Goal: Task Accomplishment & Management: Complete application form

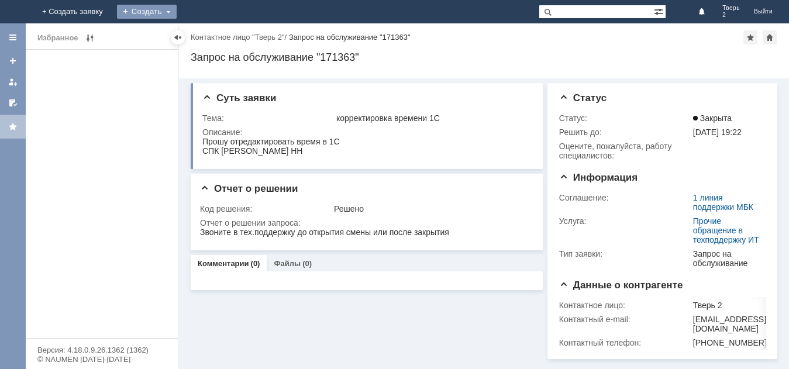
click at [177, 7] on div "Создать" at bounding box center [147, 12] width 60 height 14
click at [208, 31] on link "Заявка" at bounding box center [163, 35] width 89 height 14
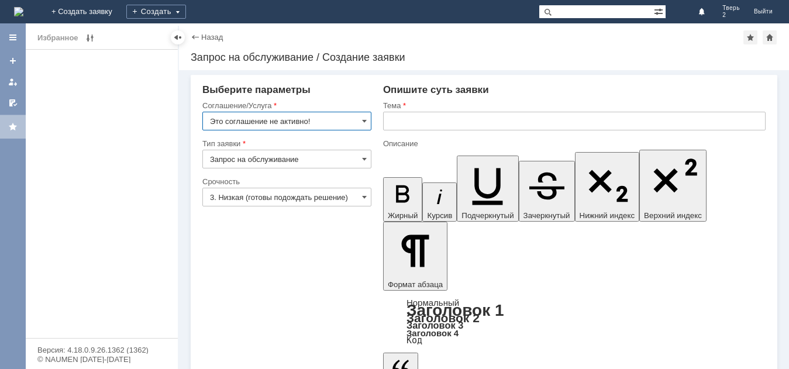
click at [340, 119] on input "Это соглашение не активно!" at bounding box center [286, 121] width 169 height 19
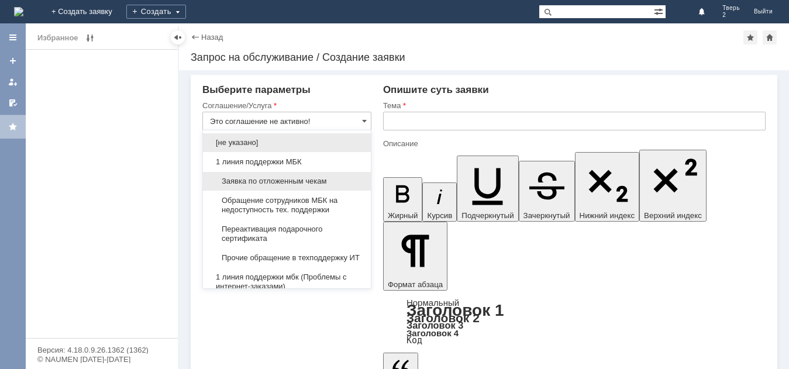
click at [326, 178] on span "Заявка по отложенным чекам" at bounding box center [287, 181] width 154 height 9
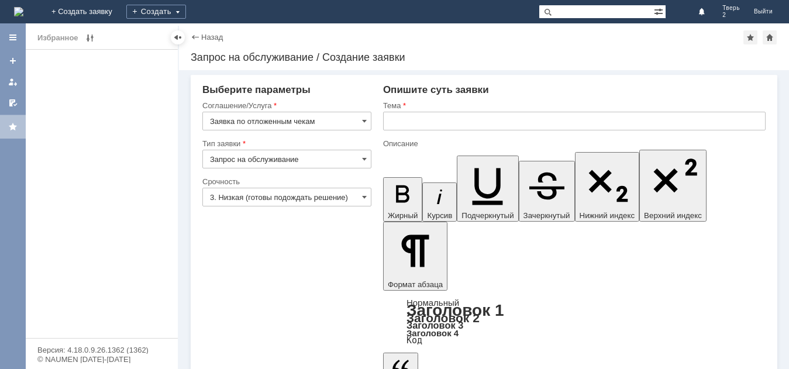
type input "Заявка по отложенным чекам"
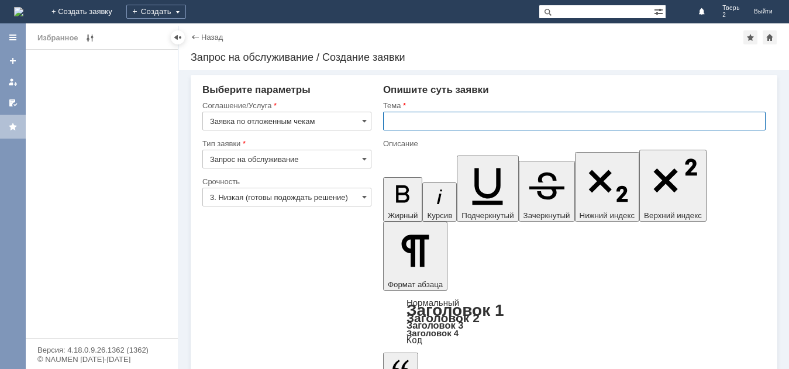
click at [425, 121] on input "text" at bounding box center [574, 121] width 383 height 19
type input "оч"
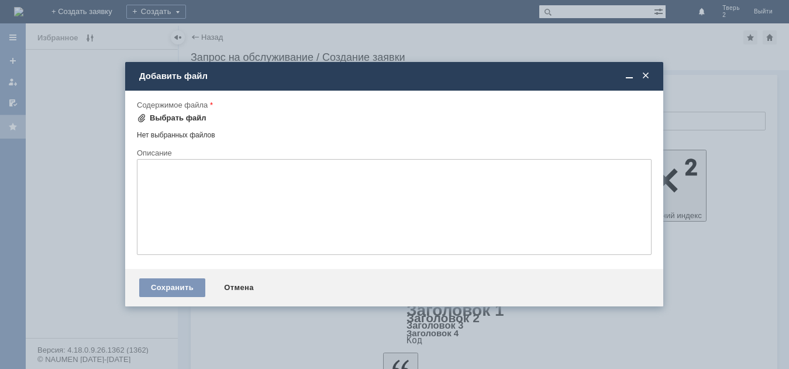
click at [172, 118] on div "Выбрать файл" at bounding box center [178, 117] width 57 height 9
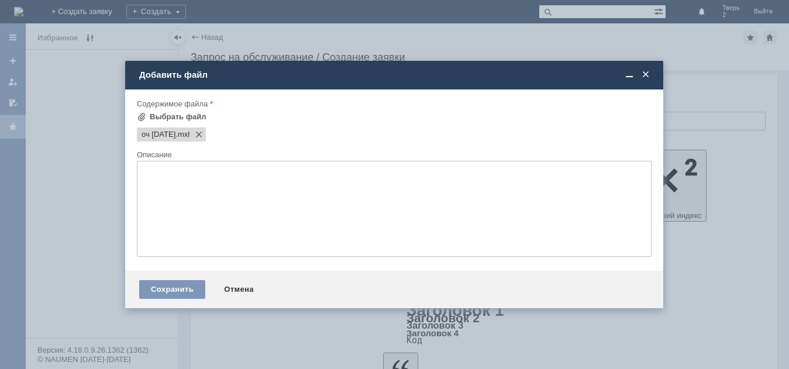
click at [152, 177] on textarea at bounding box center [394, 209] width 515 height 96
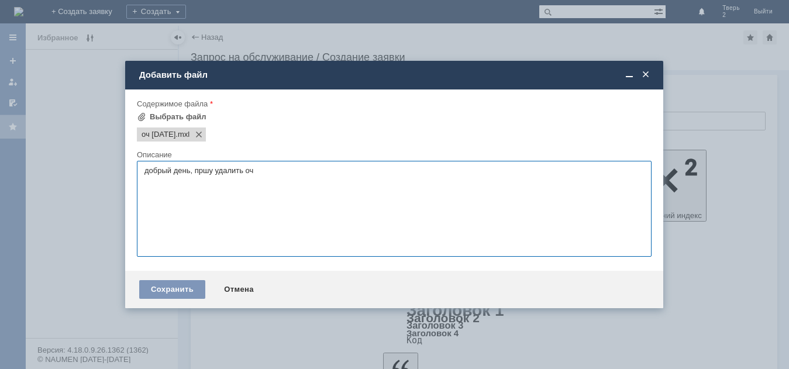
click at [205, 168] on textarea "добрый день, пршу удалить оч" at bounding box center [394, 209] width 515 height 96
click at [205, 217] on textarea "добрый день, прошу удалить оч" at bounding box center [394, 209] width 515 height 96
type textarea "добрый день, прошу удалить оч"
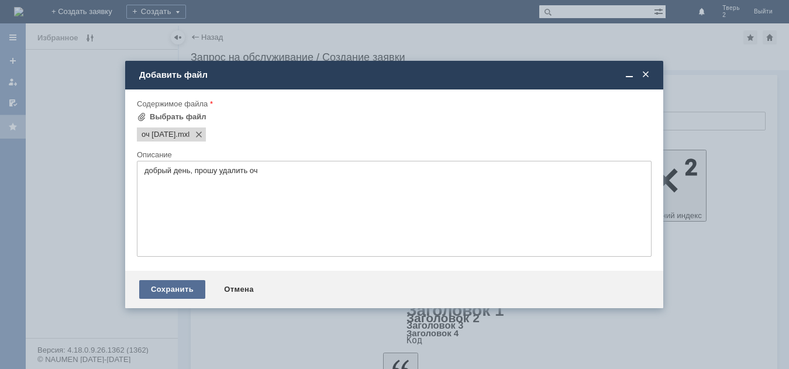
click at [180, 283] on div "Сохранить" at bounding box center [172, 289] width 66 height 19
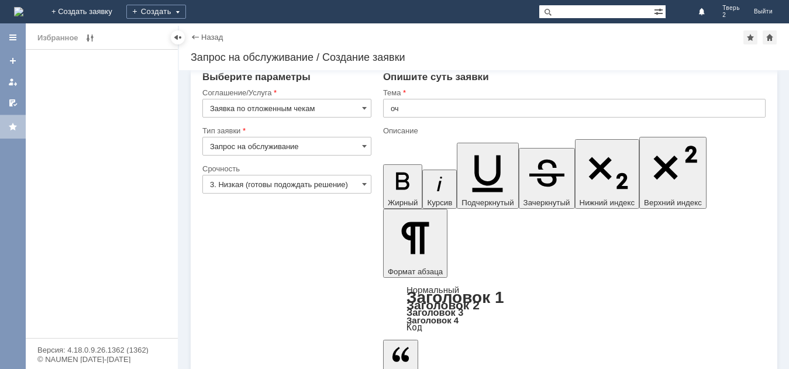
scroll to position [16, 0]
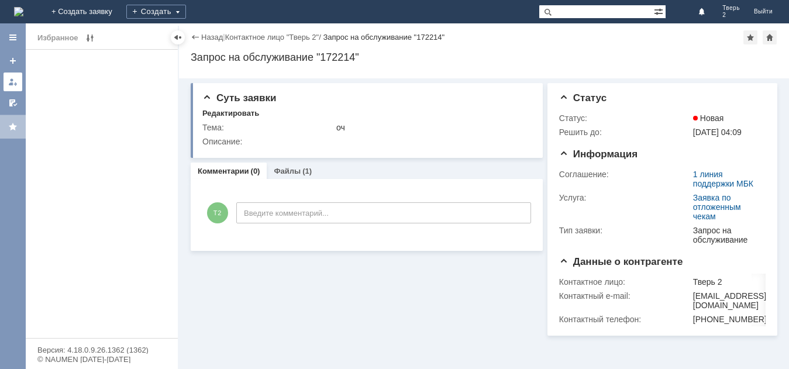
click at [16, 86] on div at bounding box center [12, 81] width 9 height 9
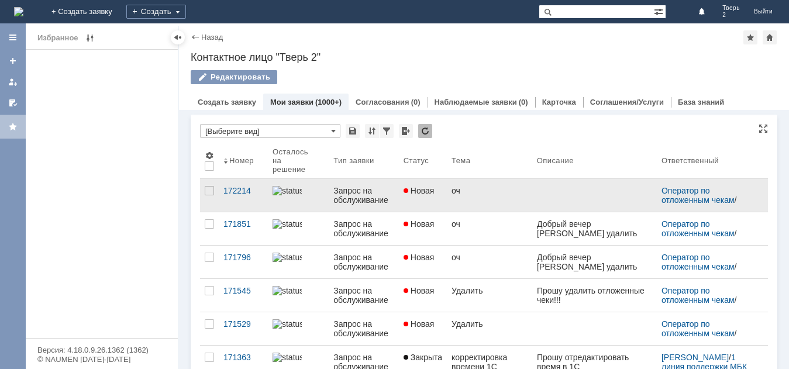
click at [508, 202] on link "оч" at bounding box center [489, 195] width 85 height 33
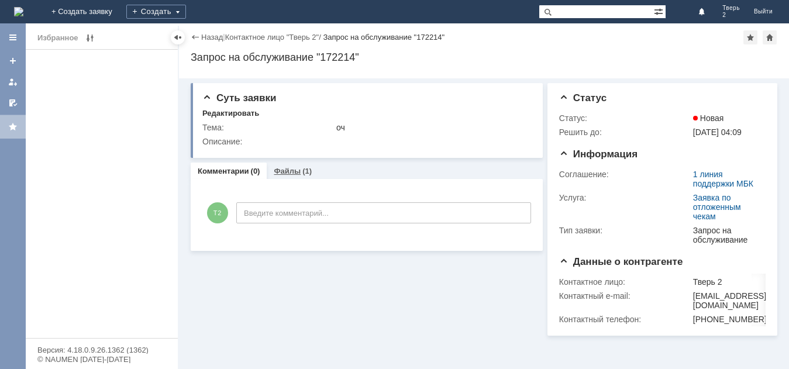
click at [298, 172] on link "Файлы" at bounding box center [287, 171] width 27 height 9
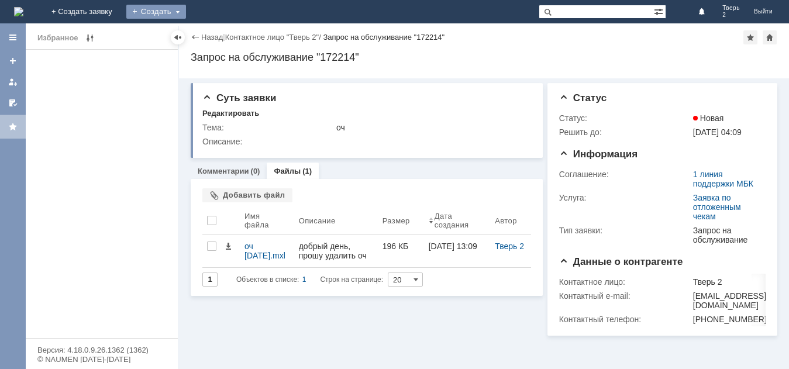
click at [186, 9] on div "Создать" at bounding box center [156, 12] width 60 height 14
drag, startPoint x: 235, startPoint y: 28, endPoint x: 249, endPoint y: 32, distance: 14.5
click at [218, 29] on link "Заявка" at bounding box center [173, 35] width 89 height 14
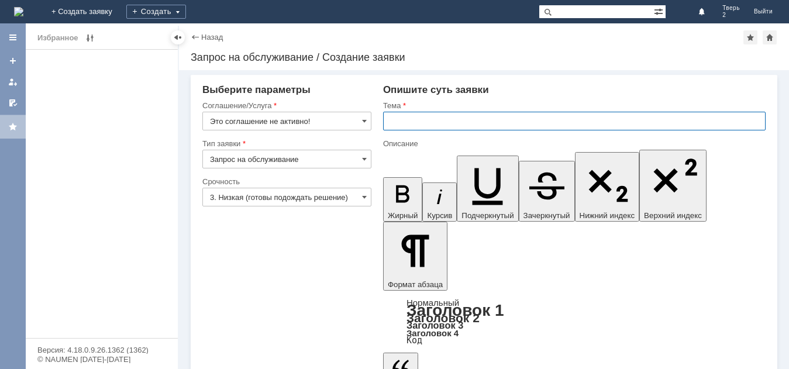
drag, startPoint x: 401, startPoint y: 118, endPoint x: 407, endPoint y: 124, distance: 8.3
click at [401, 118] on input "text" at bounding box center [574, 121] width 383 height 19
drag, startPoint x: 423, startPoint y: 2873, endPoint x: 420, endPoint y: 2882, distance: 9.8
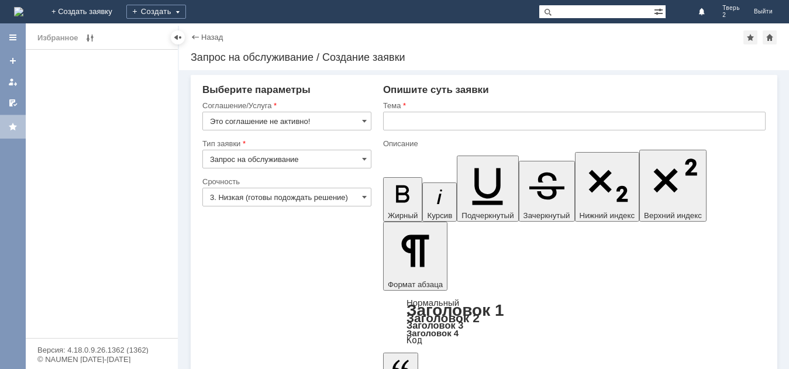
click at [23, 8] on img at bounding box center [18, 11] width 9 height 9
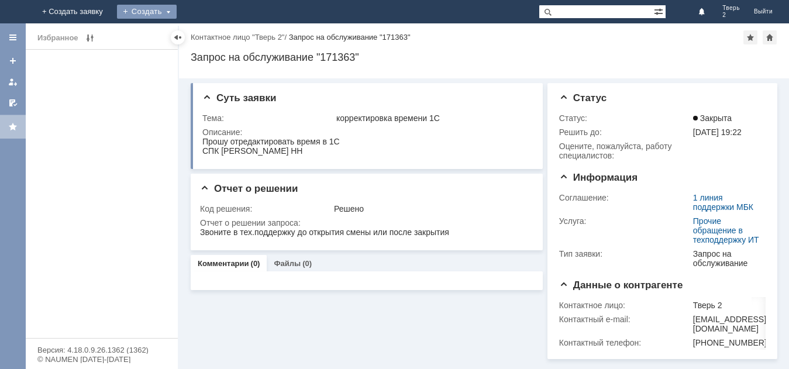
drag, startPoint x: 229, startPoint y: 16, endPoint x: 222, endPoint y: 21, distance: 8.8
click at [177, 16] on div "Создать" at bounding box center [147, 12] width 60 height 14
click at [208, 40] on link "Заявка" at bounding box center [163, 35] width 89 height 14
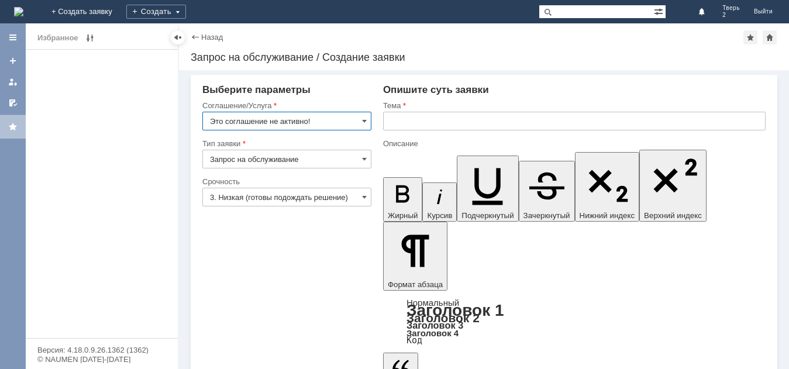
click at [267, 118] on input "Это соглашение не активно!" at bounding box center [286, 121] width 169 height 19
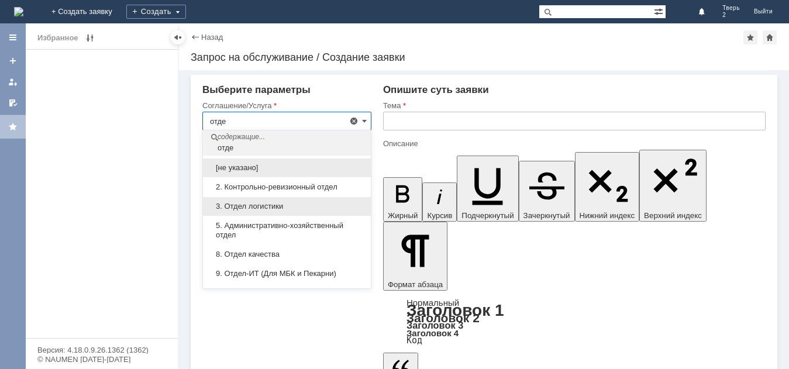
click at [312, 212] on div "3. Отдел логистики" at bounding box center [287, 206] width 168 height 19
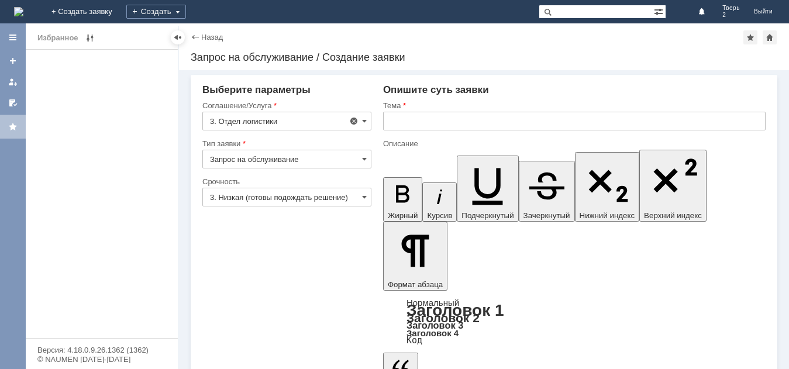
type input "3. Отдел логистики"
click at [341, 163] on input "Запрос на обслуживание" at bounding box center [286, 159] width 169 height 19
type input "Запрос на обслуживание"
click at [307, 119] on input "3. Отдел логистики" at bounding box center [286, 121] width 169 height 19
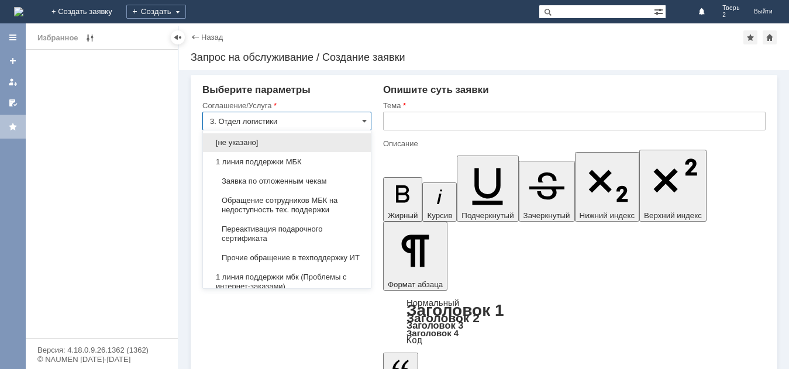
scroll to position [348, 0]
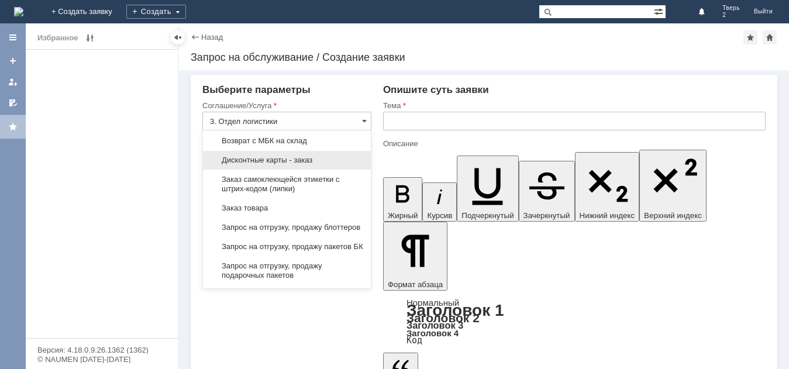
click at [321, 165] on span "Дисконтные карты - заказ" at bounding box center [287, 160] width 154 height 9
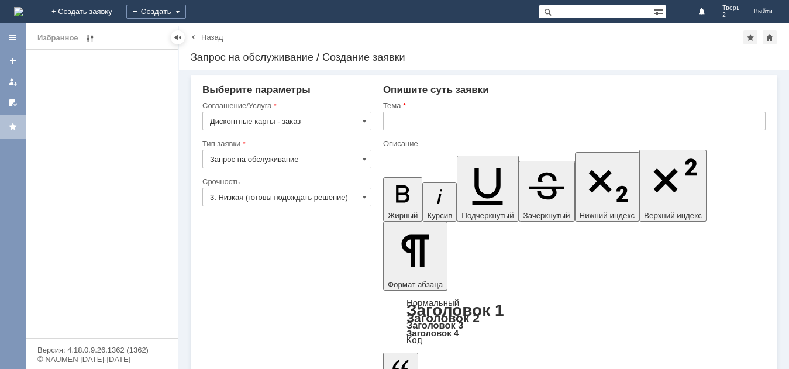
type input "Дисконтные карты - заказ"
click at [425, 120] on input "text" at bounding box center [574, 121] width 383 height 19
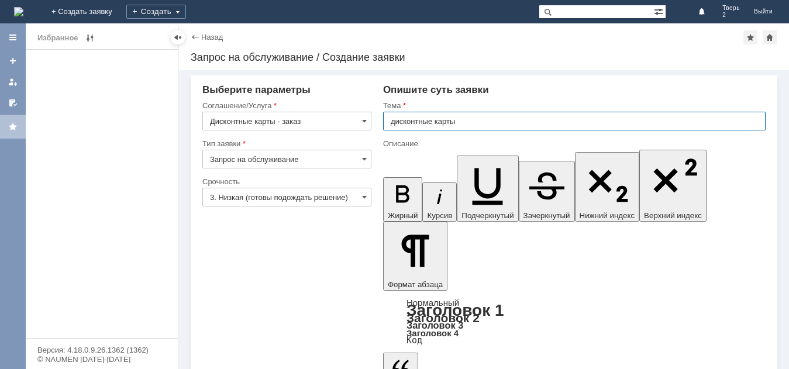
type input "дисконтные карты"
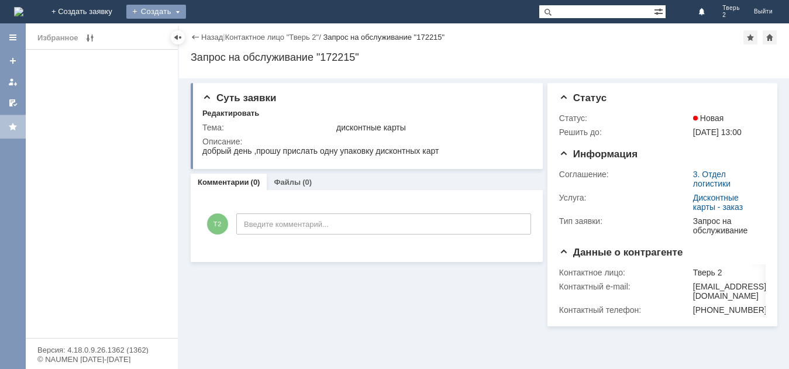
click at [186, 11] on div "Создать" at bounding box center [156, 12] width 60 height 14
click at [218, 36] on link "Заявка" at bounding box center [173, 35] width 89 height 14
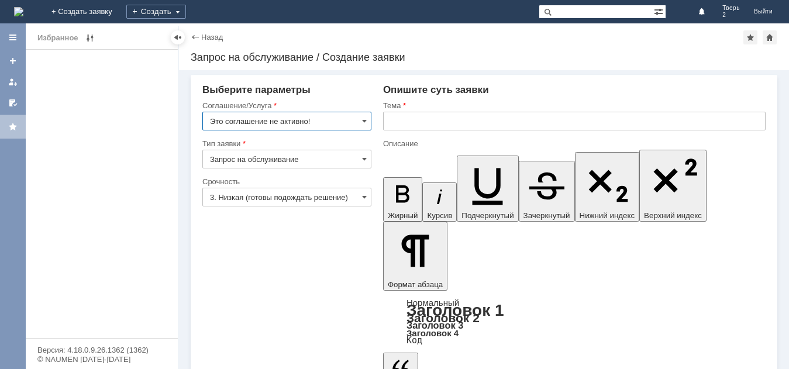
click at [269, 116] on input "Это соглашение не активно!" at bounding box center [286, 121] width 169 height 19
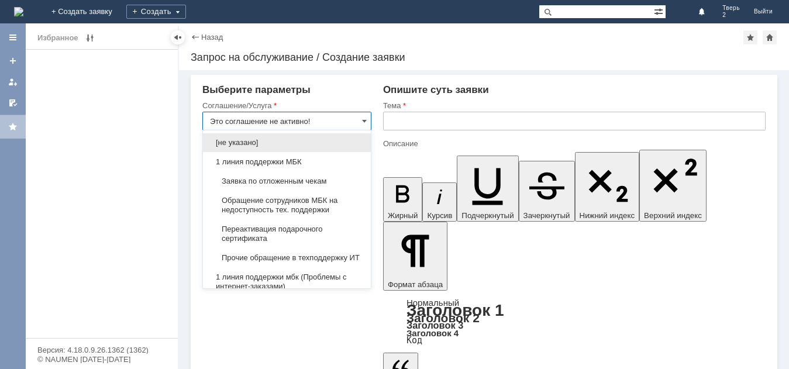
click at [269, 115] on input "Это соглашение не активно!" at bounding box center [286, 121] width 169 height 19
click at [311, 115] on input "Это соглашение не активно!" at bounding box center [286, 121] width 169 height 19
click at [229, 118] on input "Это соглашение не активно!" at bounding box center [286, 121] width 169 height 19
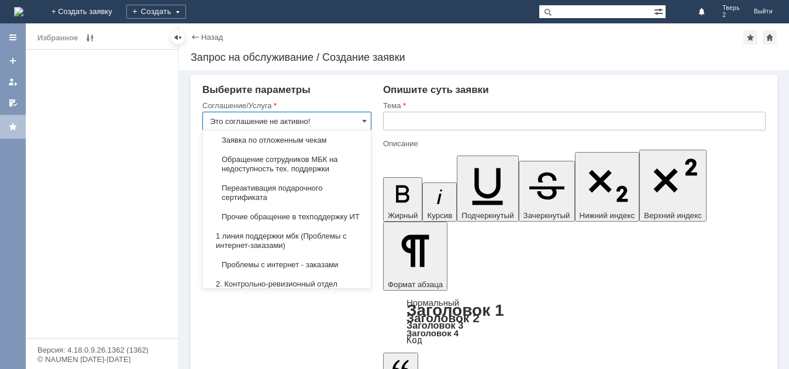
scroll to position [59, 0]
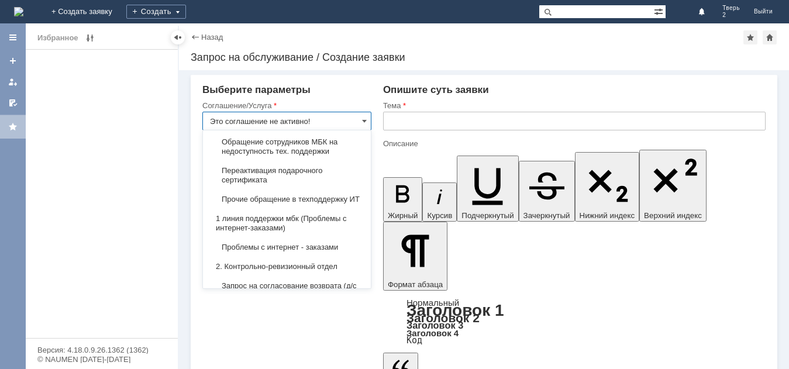
drag, startPoint x: 313, startPoint y: 120, endPoint x: 205, endPoint y: 129, distance: 108.6
click at [205, 129] on input "Это соглашение не активно!" at bounding box center [286, 121] width 169 height 19
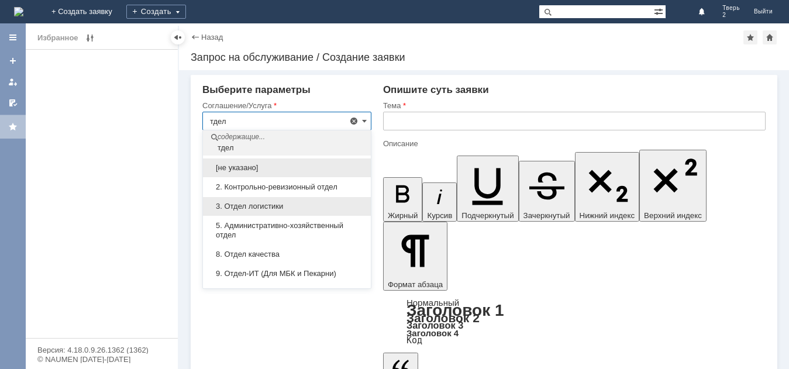
click at [251, 201] on div "3. Отдел логистики" at bounding box center [287, 206] width 168 height 19
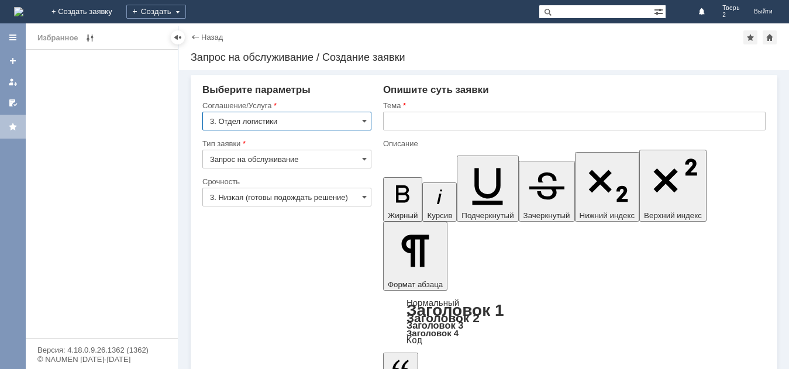
click at [259, 123] on input "3. Отдел логистики" at bounding box center [286, 121] width 169 height 19
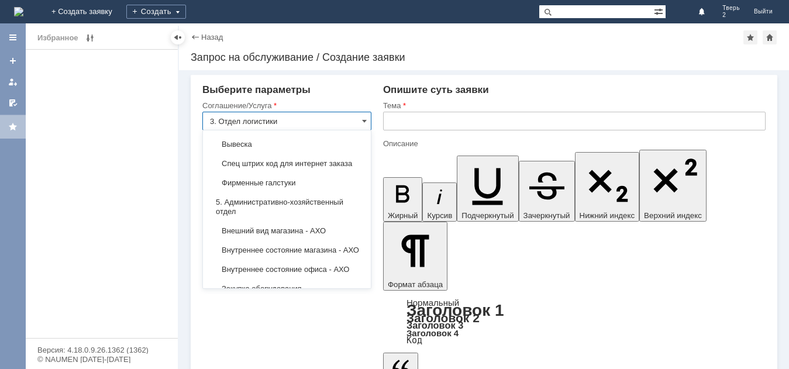
scroll to position [807, 0]
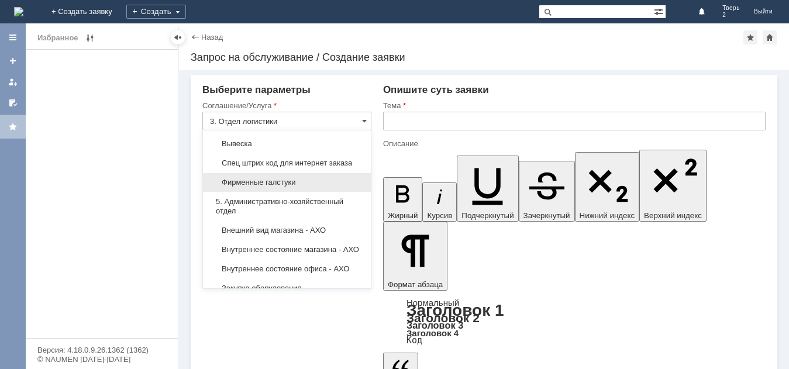
click at [274, 192] on div "Фирменные галстуки" at bounding box center [287, 182] width 168 height 19
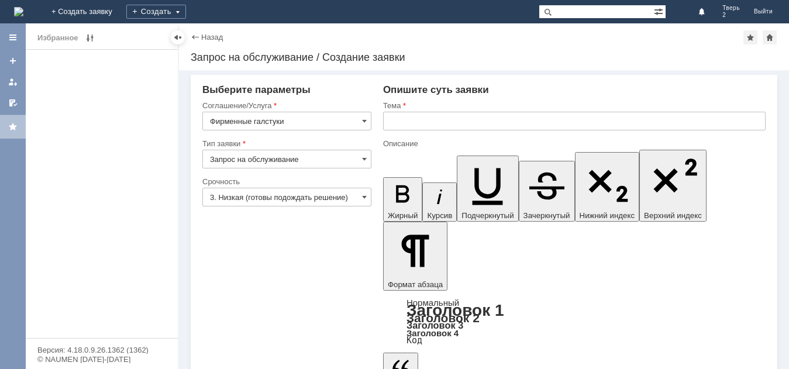
type input "Фирменные галстуки"
click at [411, 123] on input "text" at bounding box center [574, 121] width 383 height 19
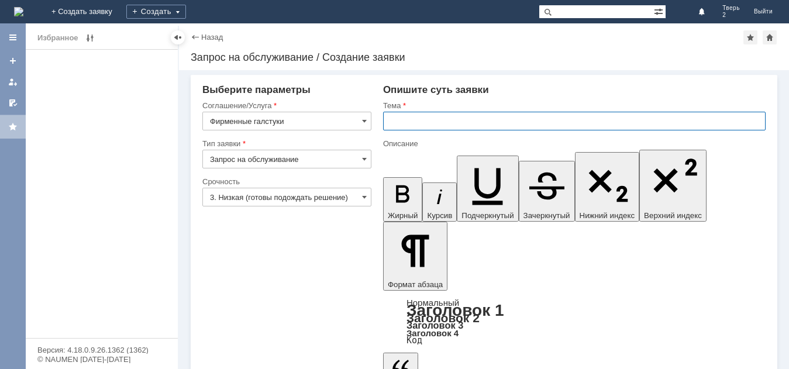
type input "ф"
type input "галстуки"
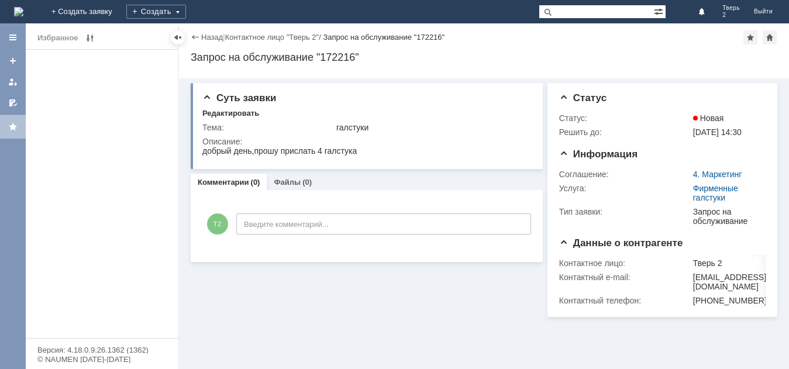
click at [199, 37] on div "Назад" at bounding box center [207, 37] width 32 height 9
